Goal: Navigation & Orientation: Find specific page/section

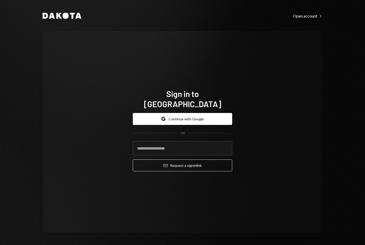
click at [0, 245] on com-1password-button at bounding box center [0, 245] width 0 height 0
type input "**********"
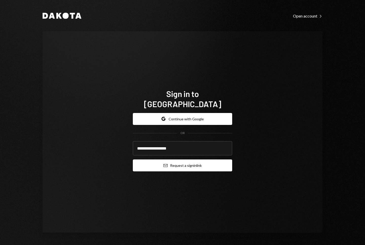
click at [183, 160] on button "Email Request a sign in link" at bounding box center [182, 165] width 99 height 12
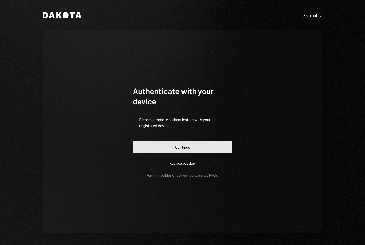
click at [185, 146] on button "Continue" at bounding box center [182, 147] width 99 height 12
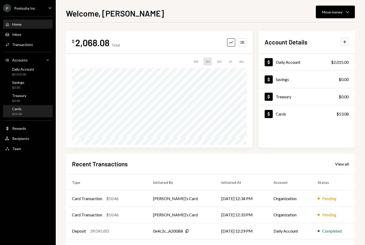
click at [22, 108] on div "Cards $53.08" at bounding box center [28, 112] width 46 height 10
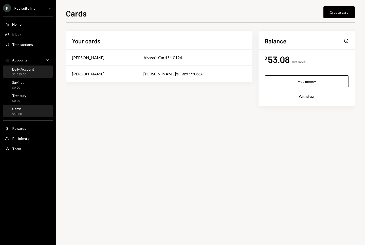
click at [33, 70] on div "Daily Account" at bounding box center [23, 69] width 22 height 4
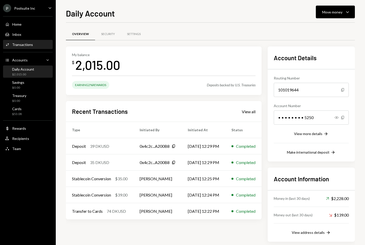
click at [35, 44] on div "Activities Transactions" at bounding box center [28, 44] width 46 height 5
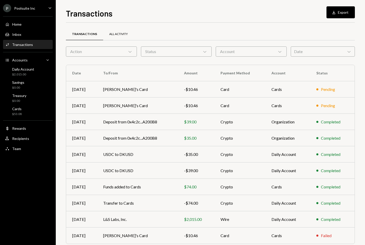
click at [119, 32] on div "All Activity" at bounding box center [118, 34] width 19 height 4
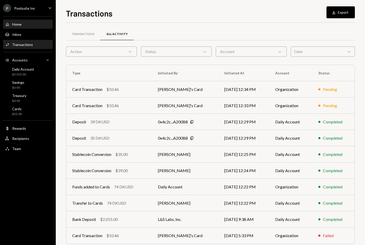
click at [32, 26] on div "Home Home" at bounding box center [28, 24] width 46 height 5
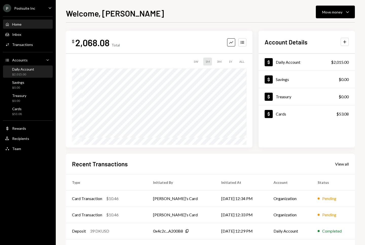
click at [26, 74] on div "$2,015.00" at bounding box center [23, 74] width 22 height 4
